Goal: Task Accomplishment & Management: Use online tool/utility

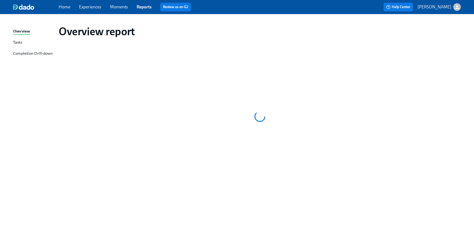
click at [66, 3] on div "Home Experiences Moments Reports Review us on G2" at bounding box center [159, 7] width 201 height 9
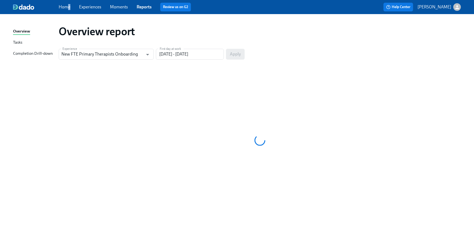
click at [66, 10] on div "Home Experiences Moments Reports Review us on G2" at bounding box center [159, 7] width 201 height 9
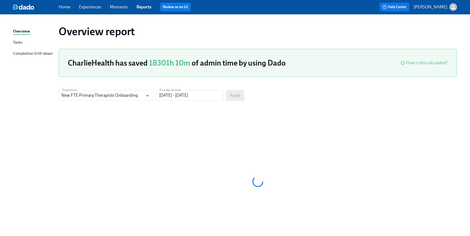
click at [65, 10] on span "Home" at bounding box center [65, 7] width 12 height 6
click at [64, 7] on link "Home" at bounding box center [65, 6] width 12 height 5
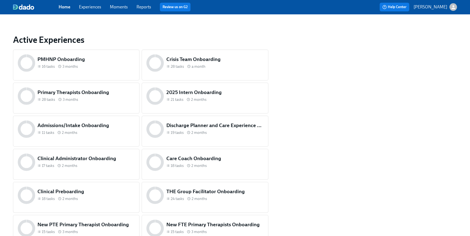
scroll to position [227, 0]
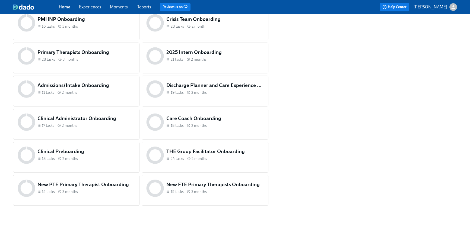
click at [106, 151] on h5 "Clinical Preboarding" at bounding box center [85, 151] width 97 height 7
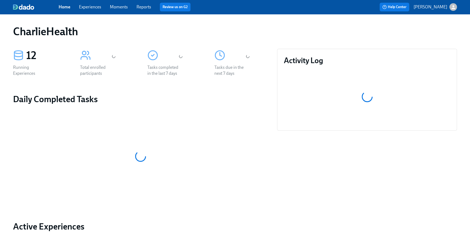
scroll to position [227, 0]
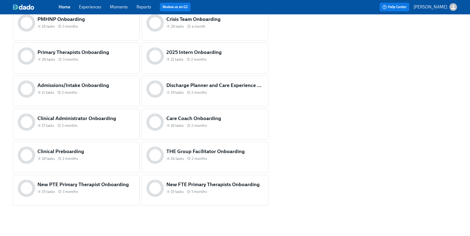
click at [201, 157] on span "2 months" at bounding box center [199, 158] width 15 height 5
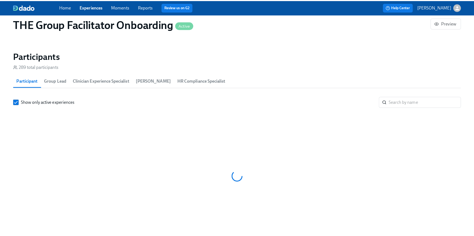
scroll to position [0, 7376]
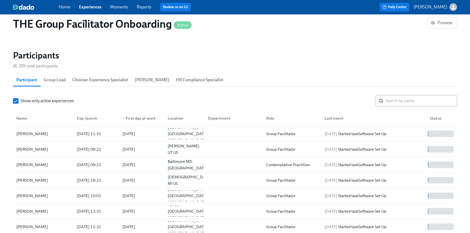
click at [390, 99] on input "search" at bounding box center [422, 100] width 72 height 11
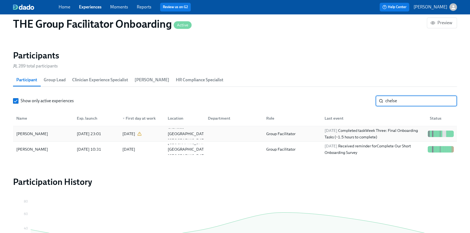
type input "chelse"
click at [396, 130] on div "2025/10/06 Completed task Week Three: Final Onboarding Tasks (~1.5 hours to com…" at bounding box center [374, 133] width 103 height 13
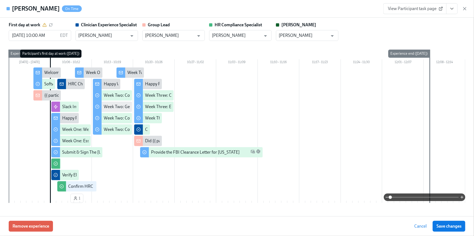
click at [454, 12] on button "View task page" at bounding box center [451, 8] width 11 height 11
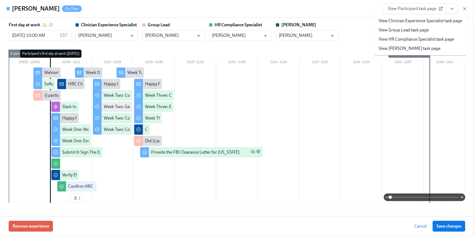
click at [440, 37] on link "View HR Compliance Specialist task page" at bounding box center [415, 39] width 75 height 6
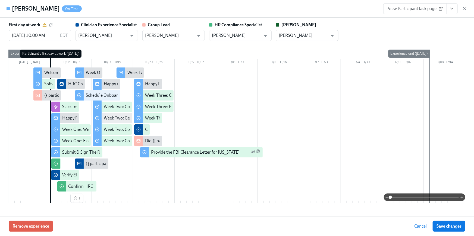
scroll to position [0, 7959]
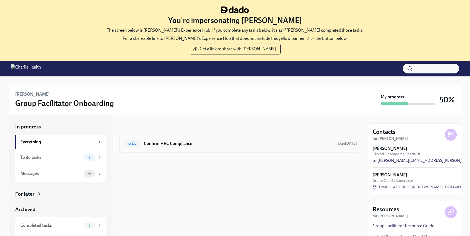
click at [250, 150] on div "To Do Confirm HRC Compliance Due [DATE]" at bounding box center [240, 144] width 242 height 18
click at [191, 146] on h6 "Confirm HRC Compliance" at bounding box center [239, 144] width 190 height 6
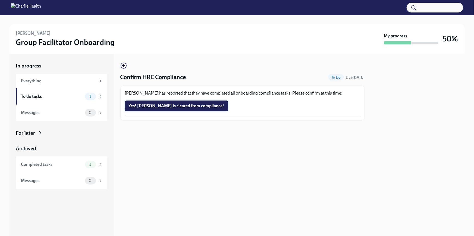
click at [184, 108] on span "Yes! [PERSON_NAME] is cleared from compliance!" at bounding box center [177, 105] width 96 height 5
